Goal: Obtain resource: Download file/media

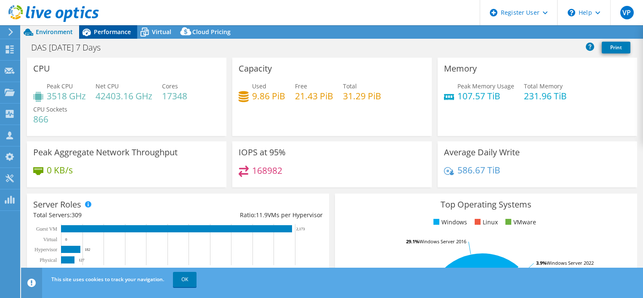
select select "USD"
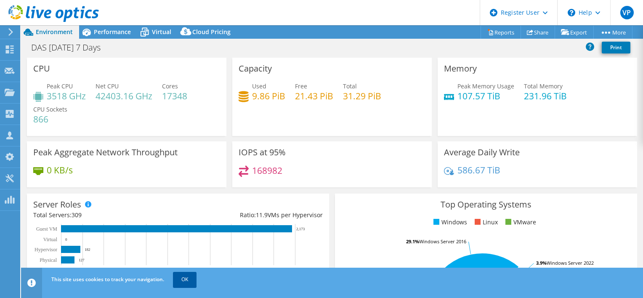
click at [180, 277] on link "OK" at bounding box center [185, 279] width 24 height 15
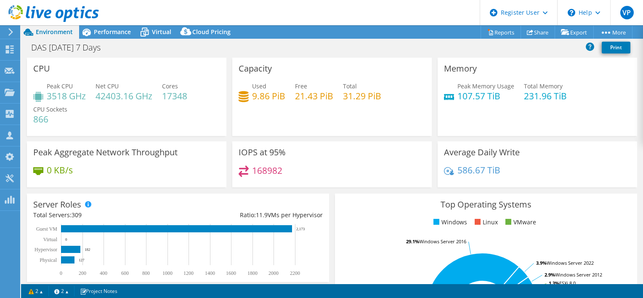
click at [126, 27] on div "Performance" at bounding box center [108, 31] width 58 height 13
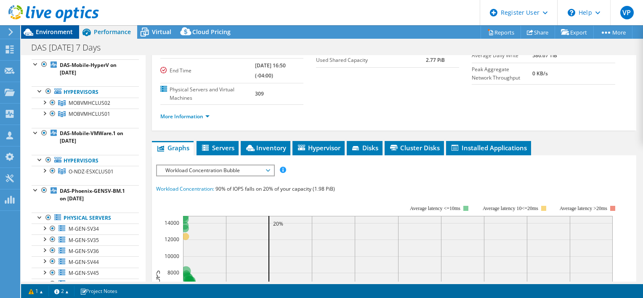
scroll to position [84, 0]
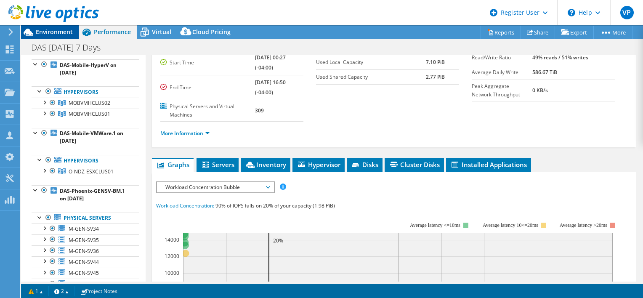
click at [70, 32] on span "Environment" at bounding box center [54, 32] width 37 height 8
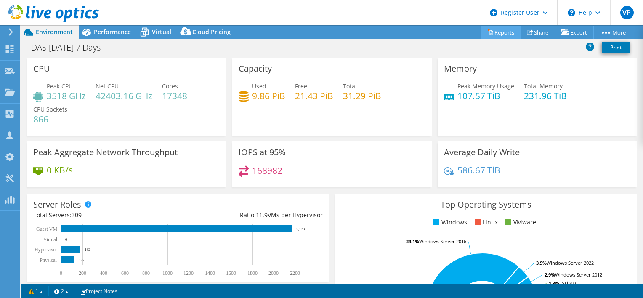
click at [502, 27] on link "Reports" at bounding box center [500, 32] width 40 height 13
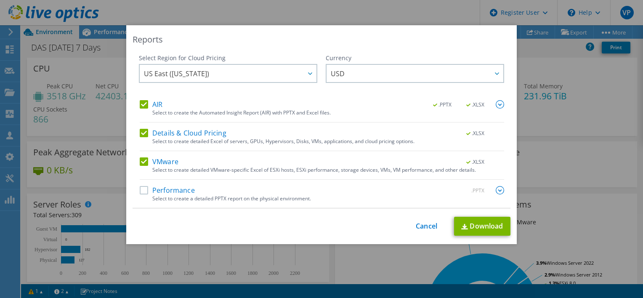
click at [140, 191] on label "Performance" at bounding box center [167, 190] width 55 height 8
click at [0, 0] on input "Performance" at bounding box center [0, 0] width 0 height 0
click at [489, 224] on link "Download" at bounding box center [482, 226] width 56 height 19
click at [431, 13] on div "Reports Select Region for Cloud Pricing Asia Pacific ([GEOGRAPHIC_DATA]) [GEOGR…" at bounding box center [321, 149] width 643 height 298
